Goal: Navigation & Orientation: Find specific page/section

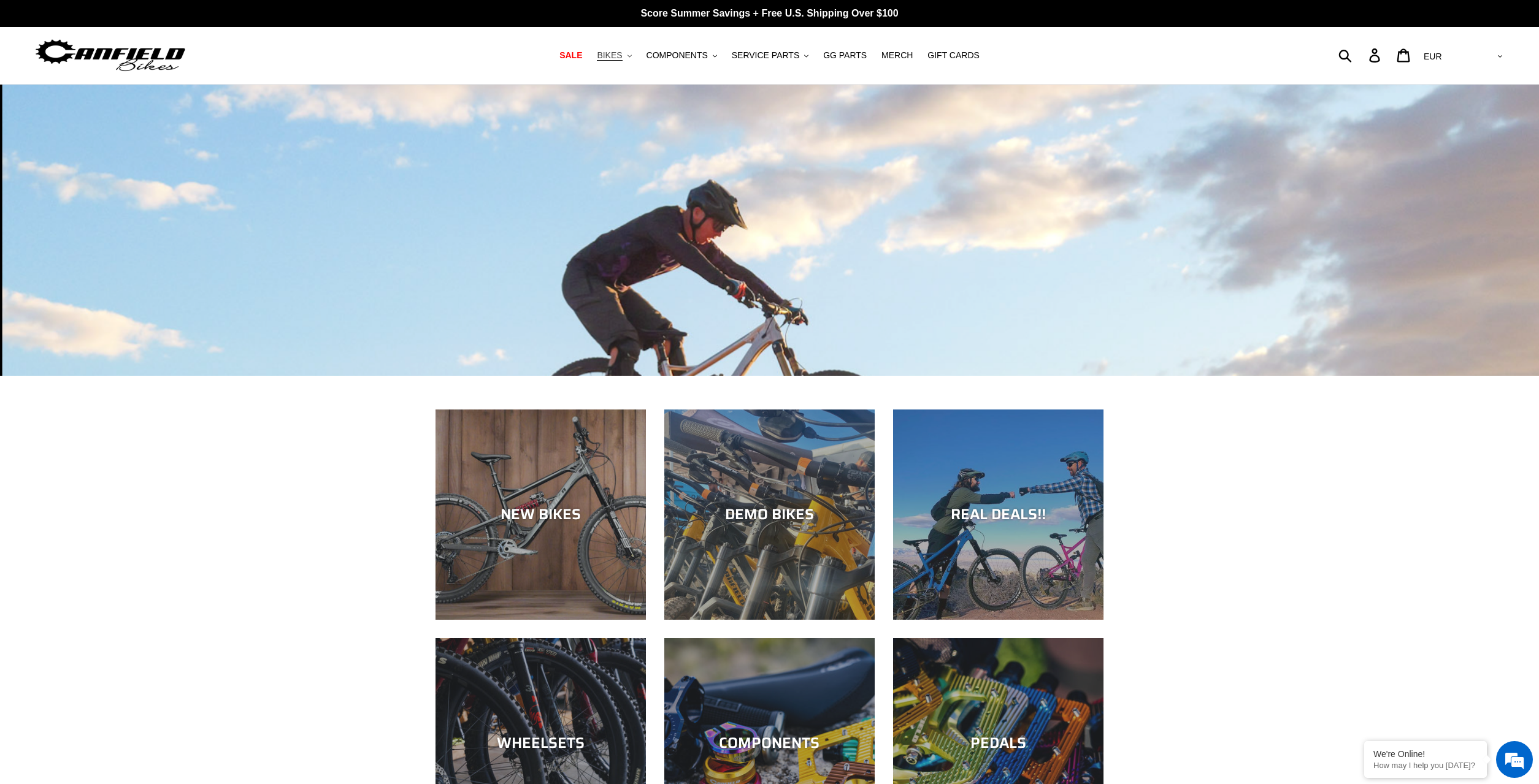
click at [637, 54] on button "BIKES .cls-1{fill:#231f20}" at bounding box center [613, 55] width 46 height 17
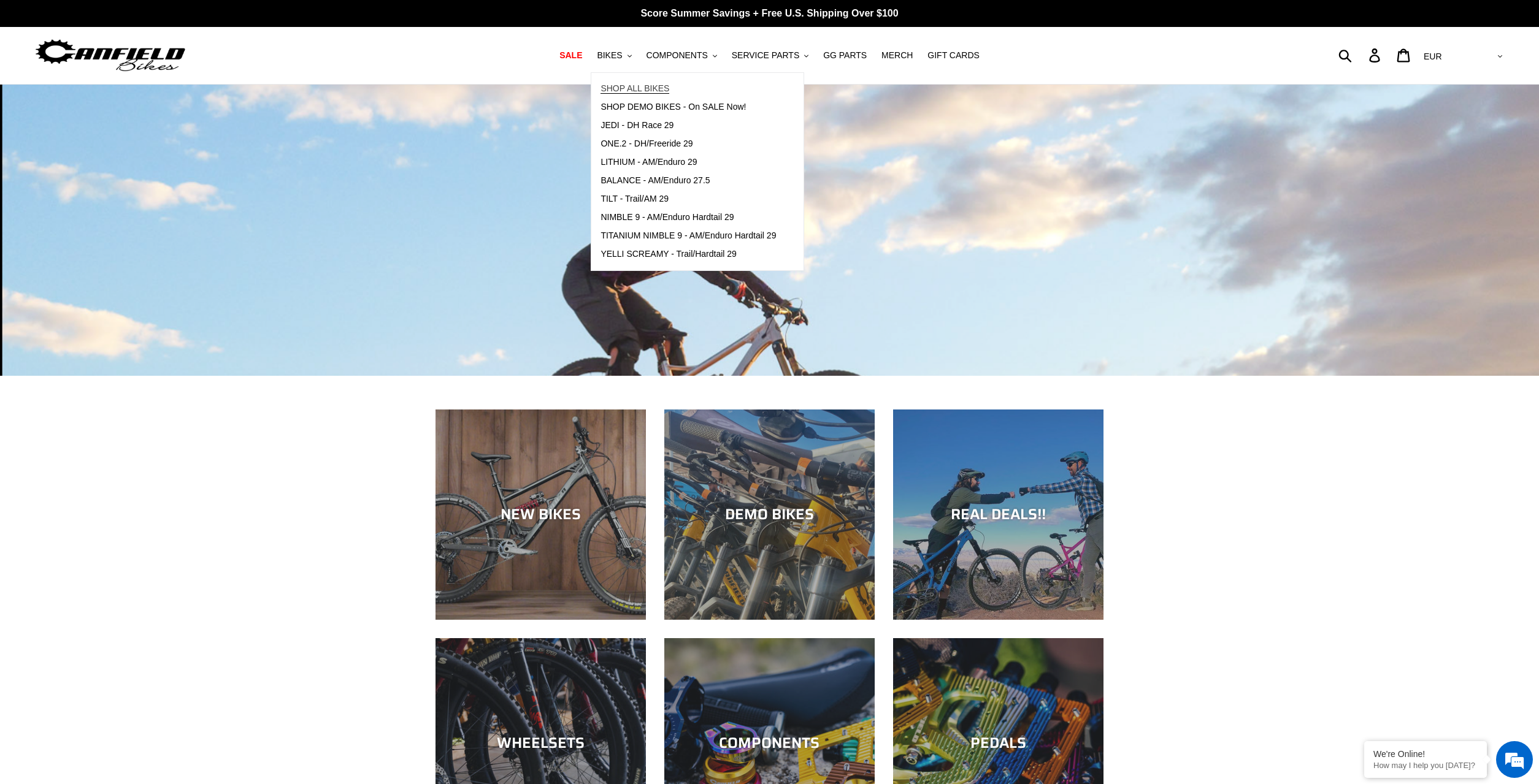
click at [665, 90] on span "SHOP ALL BIKES" at bounding box center [635, 88] width 69 height 11
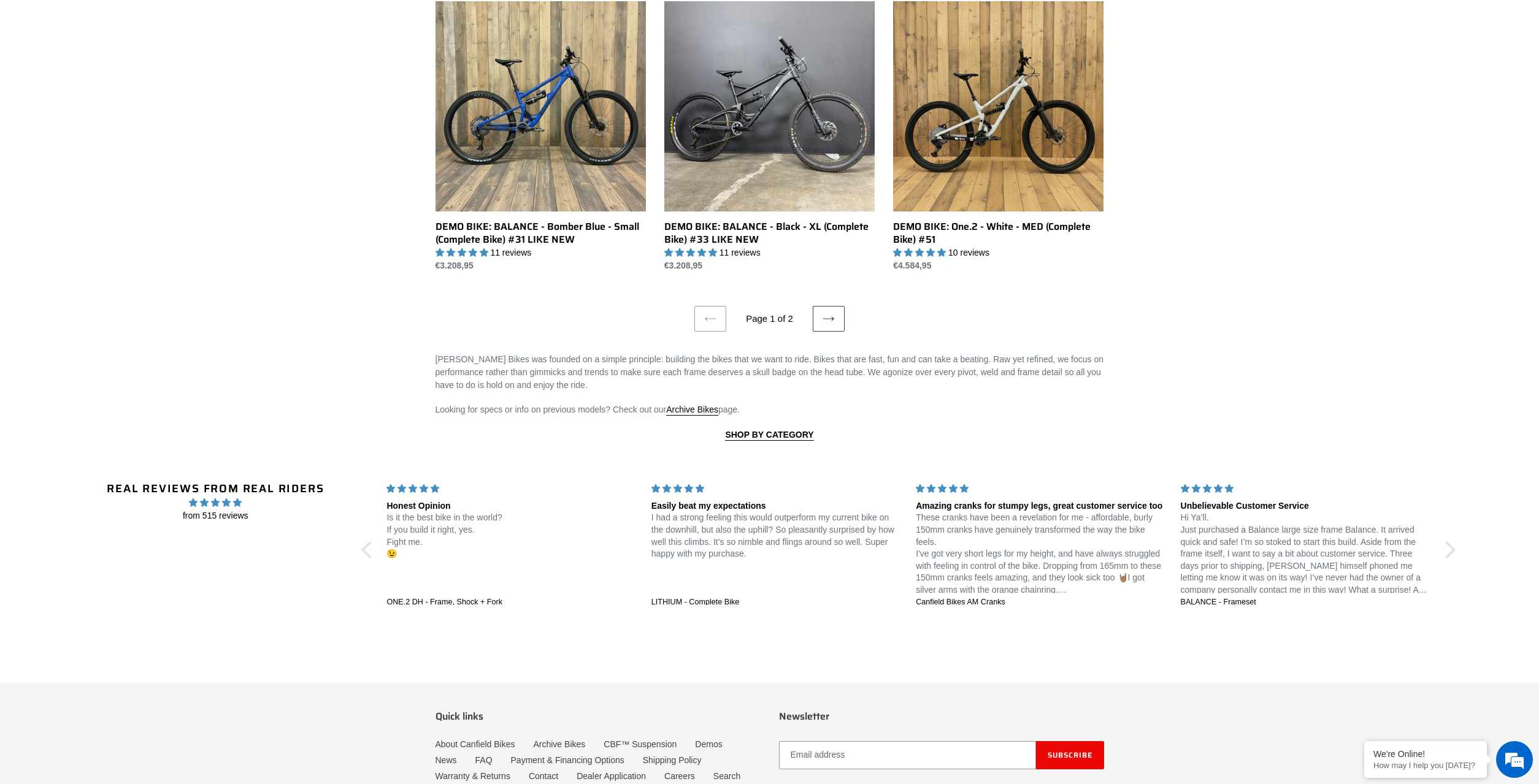
scroll to position [2127, 0]
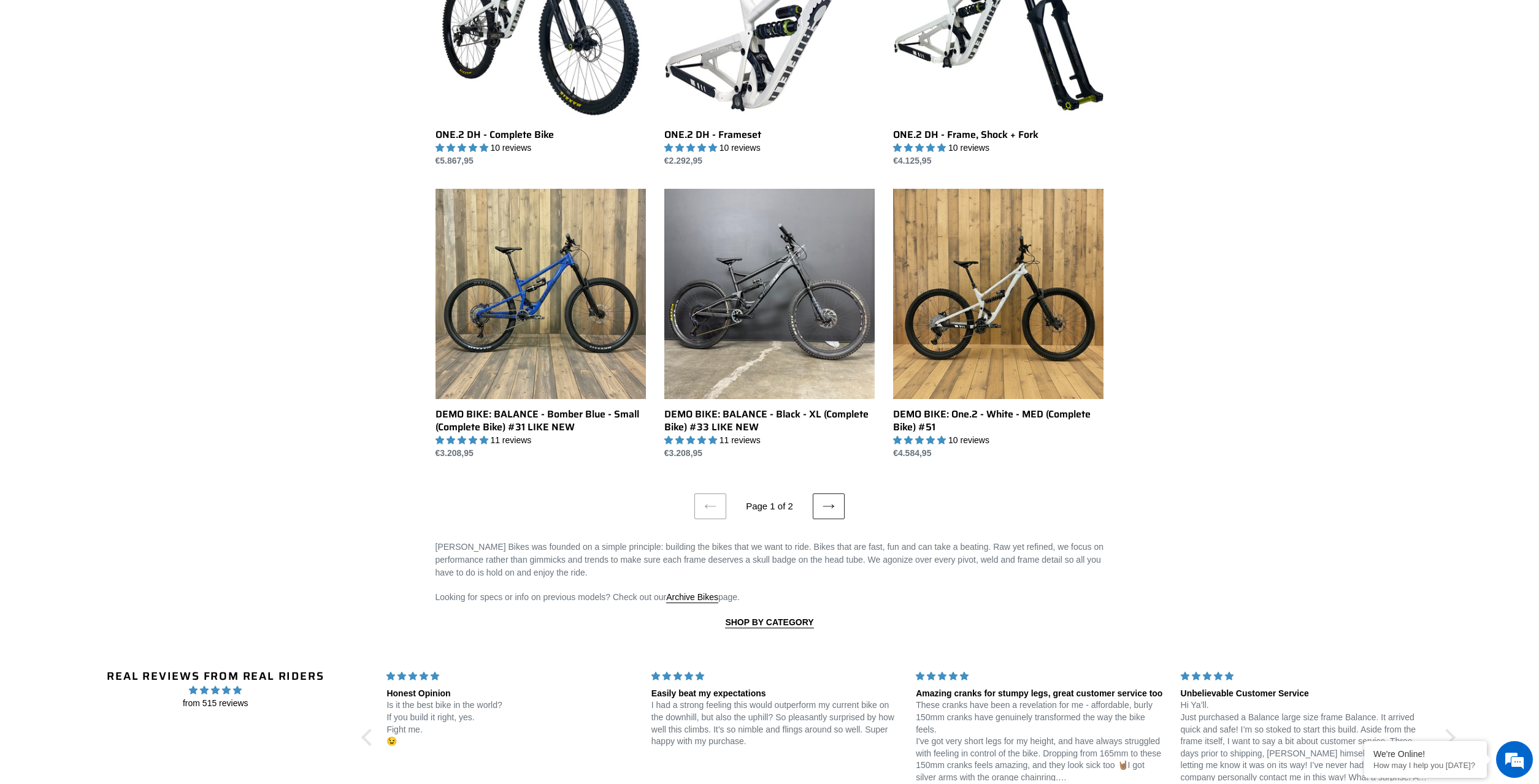
click at [830, 513] on link "Next page" at bounding box center [829, 507] width 32 height 26
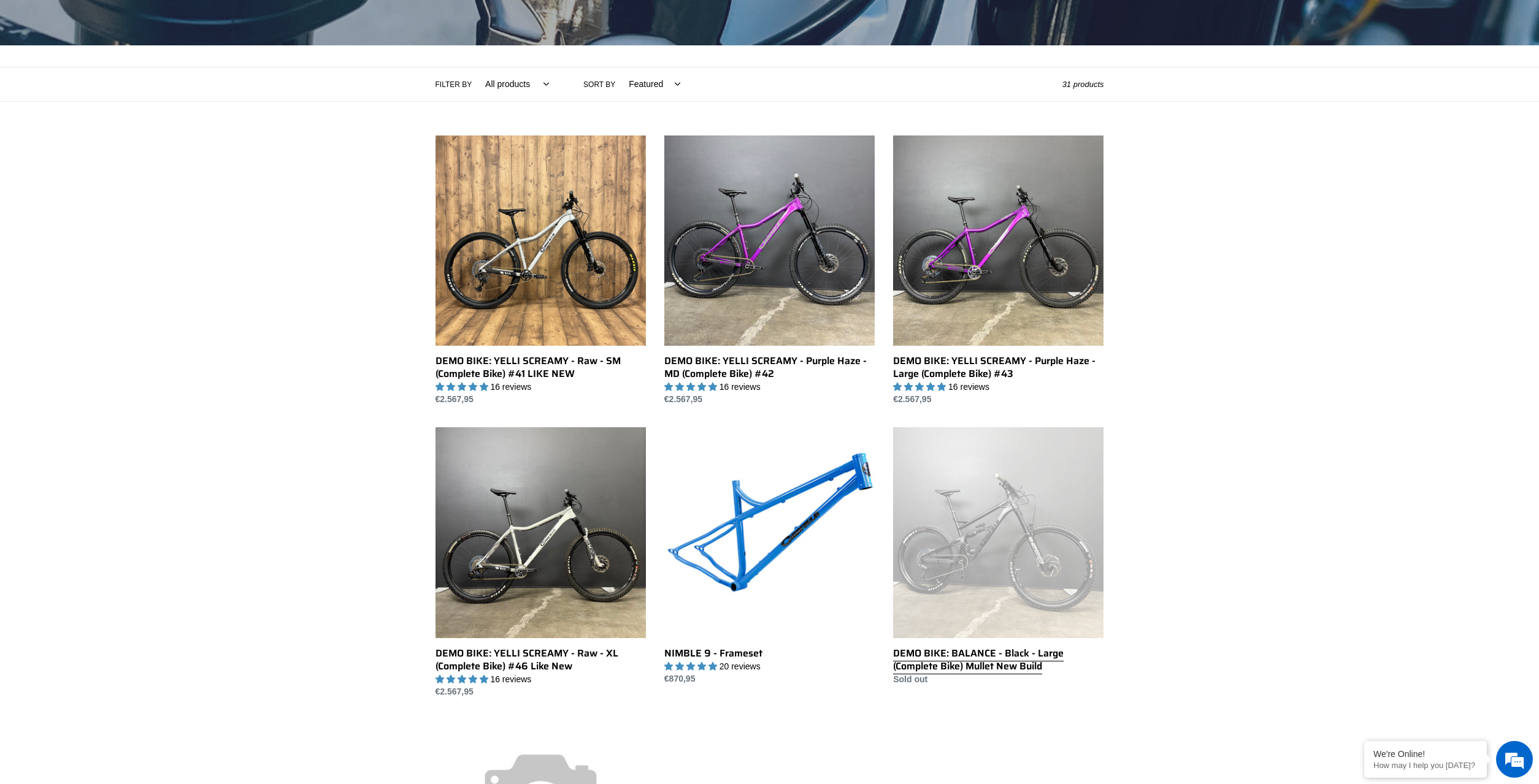
scroll to position [313, 0]
